Goal: Navigation & Orientation: Find specific page/section

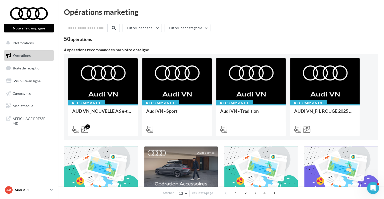
click at [49, 192] on link "AA Audi ARLES audi-arle-pra" at bounding box center [29, 190] width 50 height 10
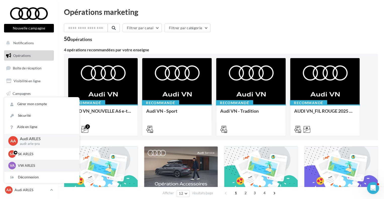
click at [35, 166] on p "VW ARLES" at bounding box center [45, 165] width 55 height 5
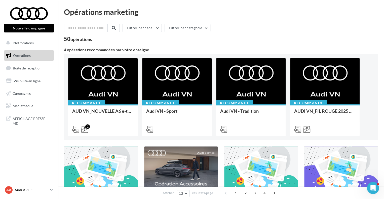
click at [44, 190] on p "Audi ARLES" at bounding box center [31, 189] width 33 height 5
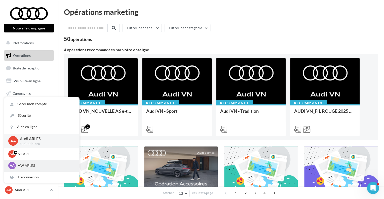
click at [34, 165] on p "VW ARLES" at bounding box center [45, 165] width 55 height 5
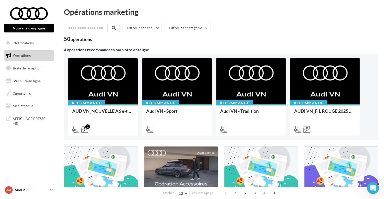
click at [46, 192] on p "Audi ARLES" at bounding box center [31, 189] width 33 height 5
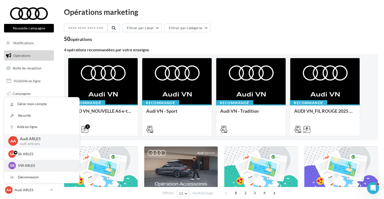
click at [36, 163] on p "VW ARLES" at bounding box center [45, 165] width 55 height 5
